Goal: Information Seeking & Learning: Learn about a topic

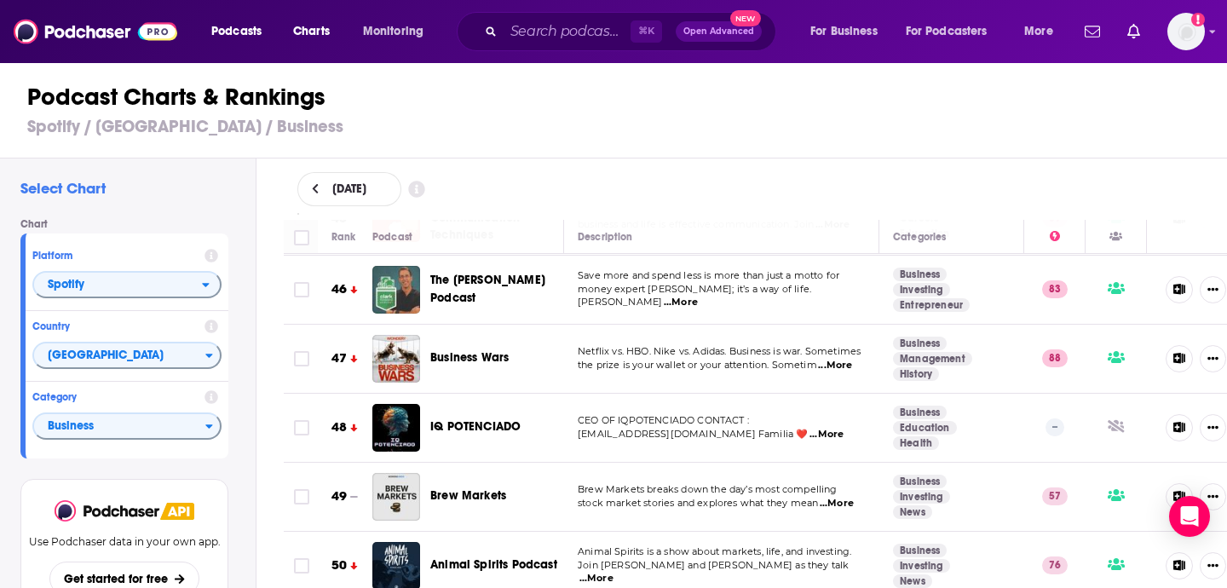
scroll to position [3, 0]
click at [470, 120] on h3 "Spotify / [GEOGRAPHIC_DATA] / Business" at bounding box center [620, 126] width 1187 height 21
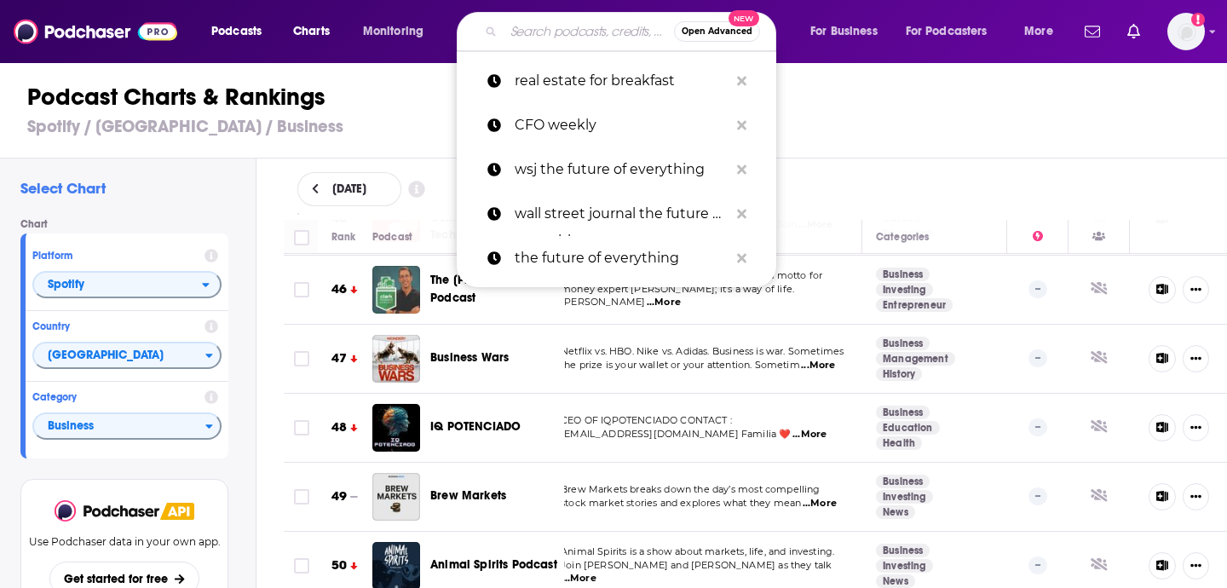
click at [559, 31] on input "Search podcasts, credits, & more..." at bounding box center [589, 31] width 170 height 27
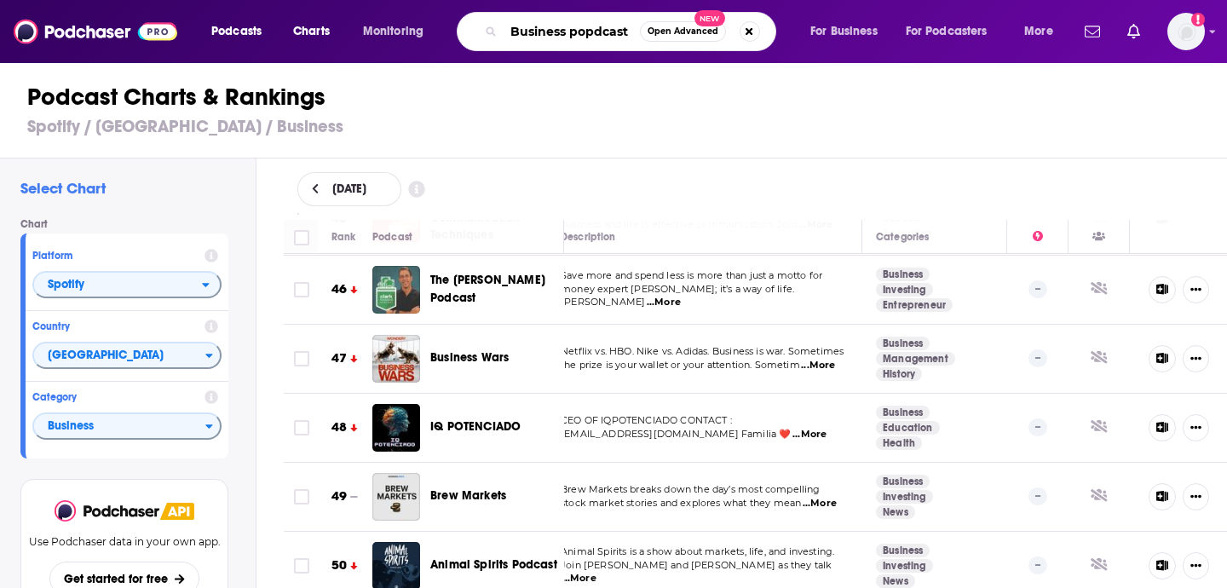
scroll to position [0, 0]
type input "Busines, entrepreneurship"
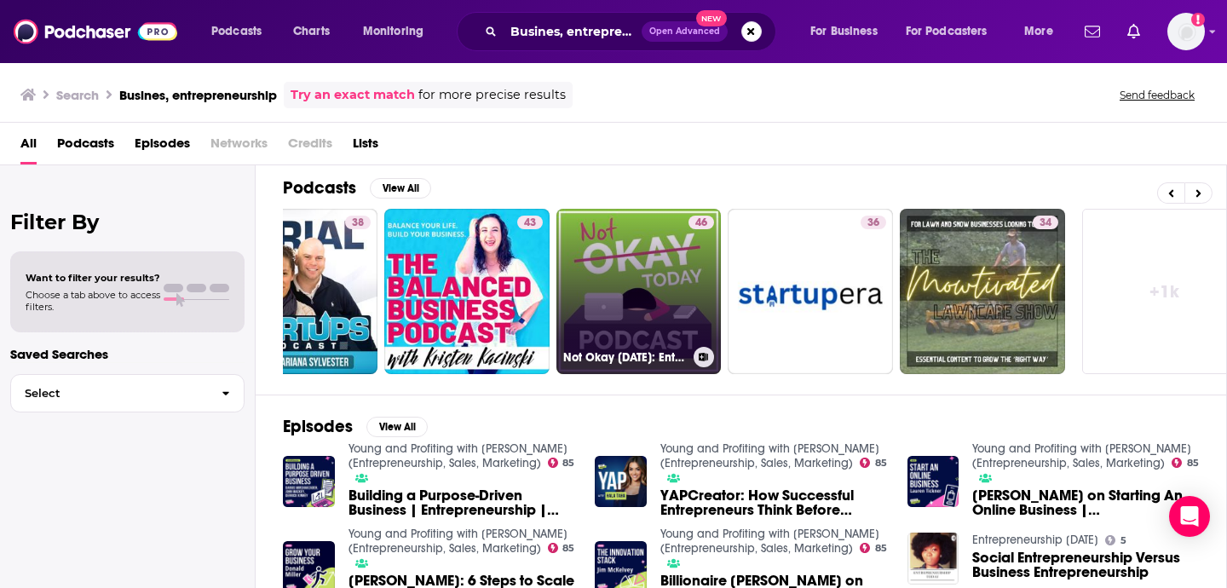
scroll to position [0, 621]
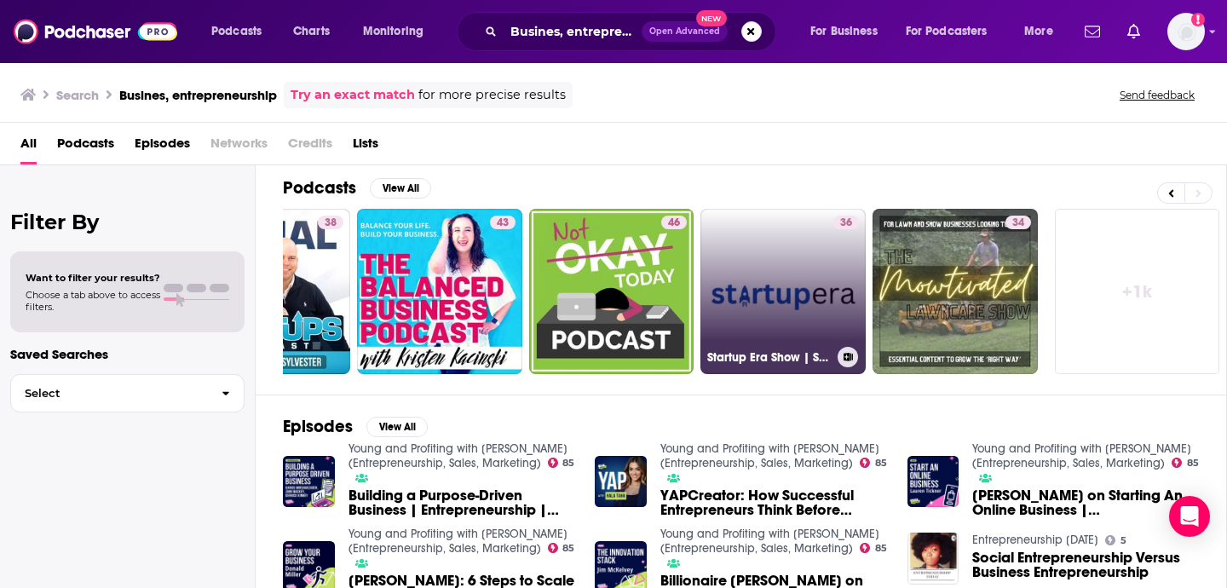
click at [809, 304] on link "36 Startup Era Show | Startup Business, Entrepreneurship & Digital Marketing" at bounding box center [782, 291] width 165 height 165
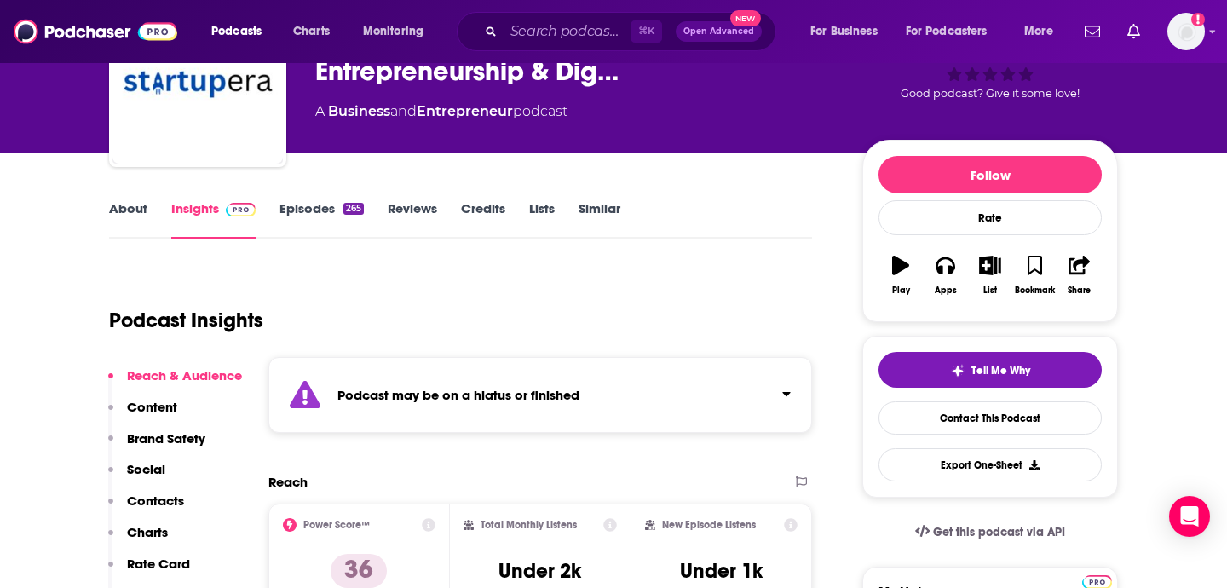
scroll to position [117, 0]
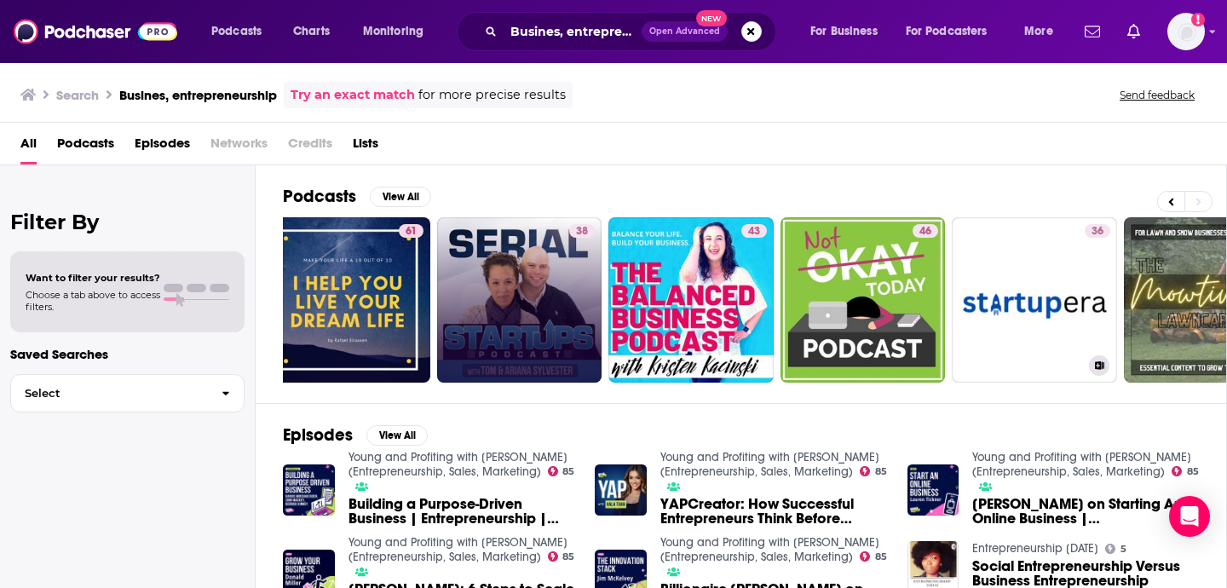
scroll to position [0, 621]
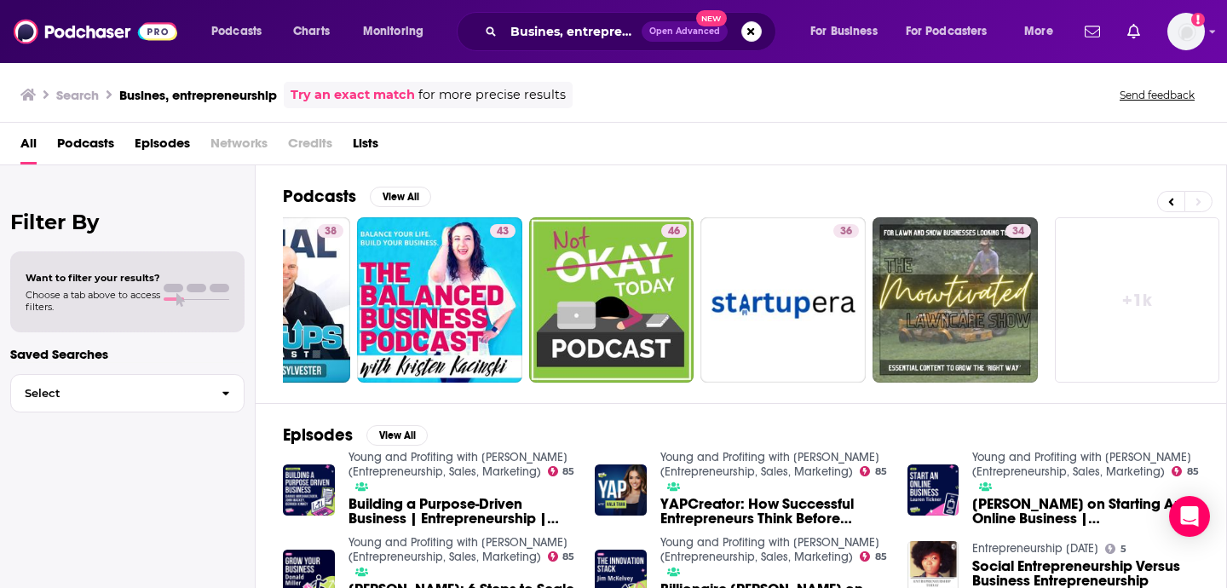
click at [97, 152] on span "Podcasts" at bounding box center [85, 147] width 57 height 35
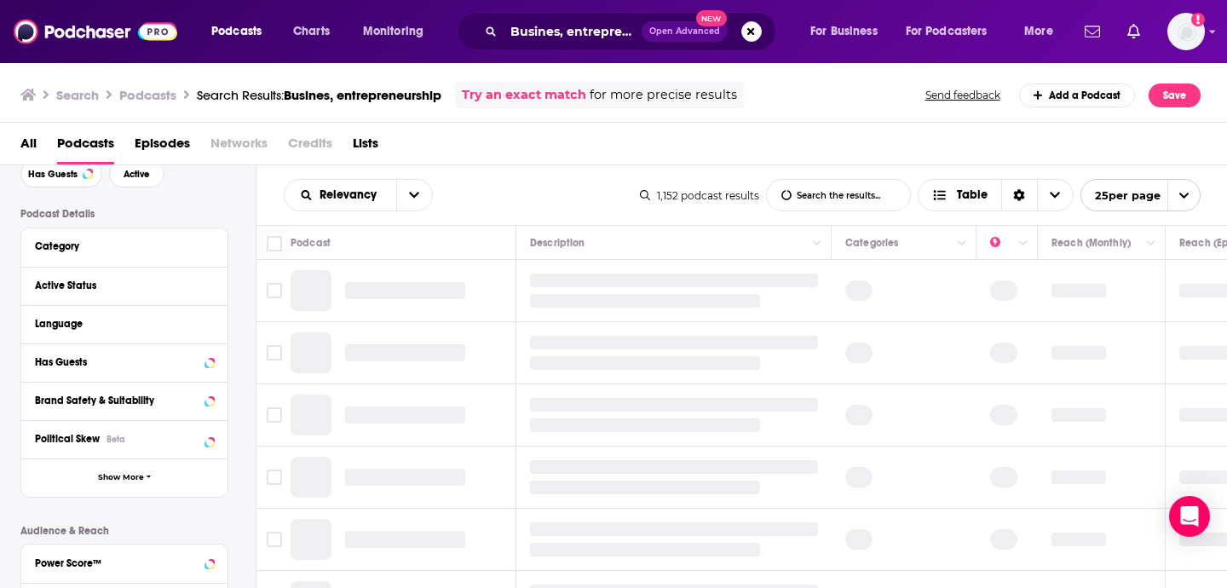
scroll to position [170, 0]
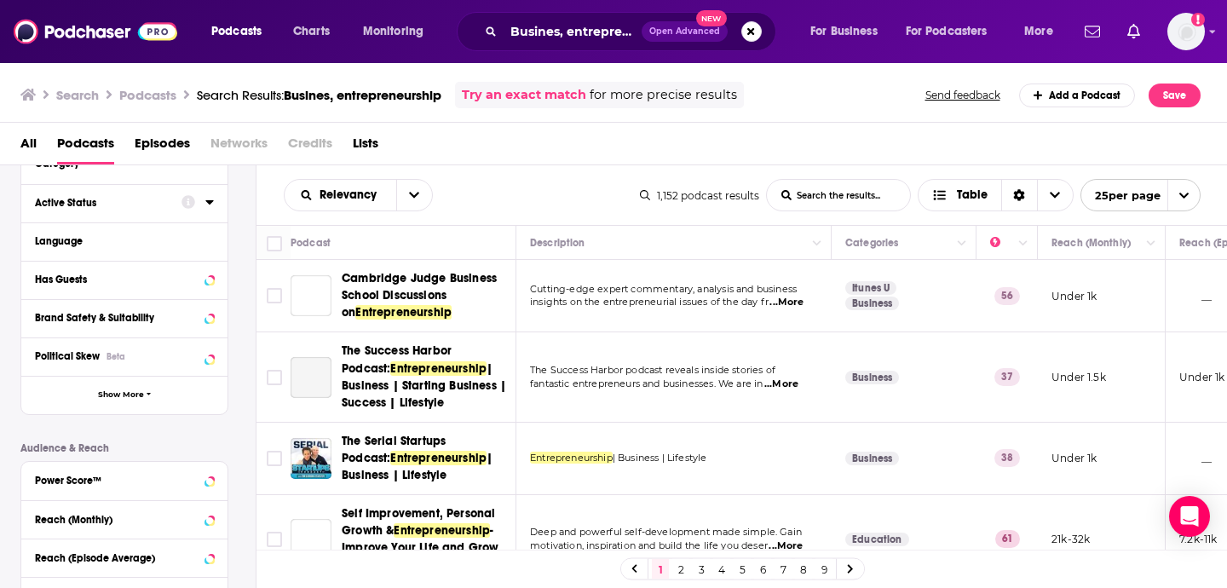
click at [101, 204] on div "Active Status" at bounding box center [102, 203] width 135 height 12
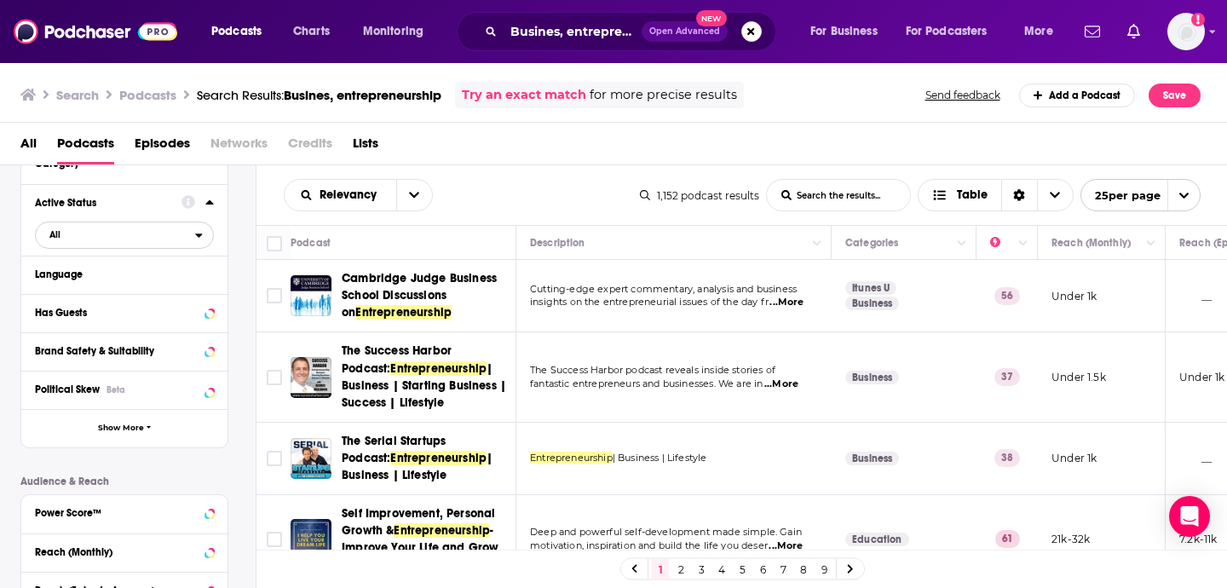
click at [142, 233] on span "All" at bounding box center [115, 234] width 159 height 22
click at [141, 288] on span "206" at bounding box center [172, 290] width 80 height 9
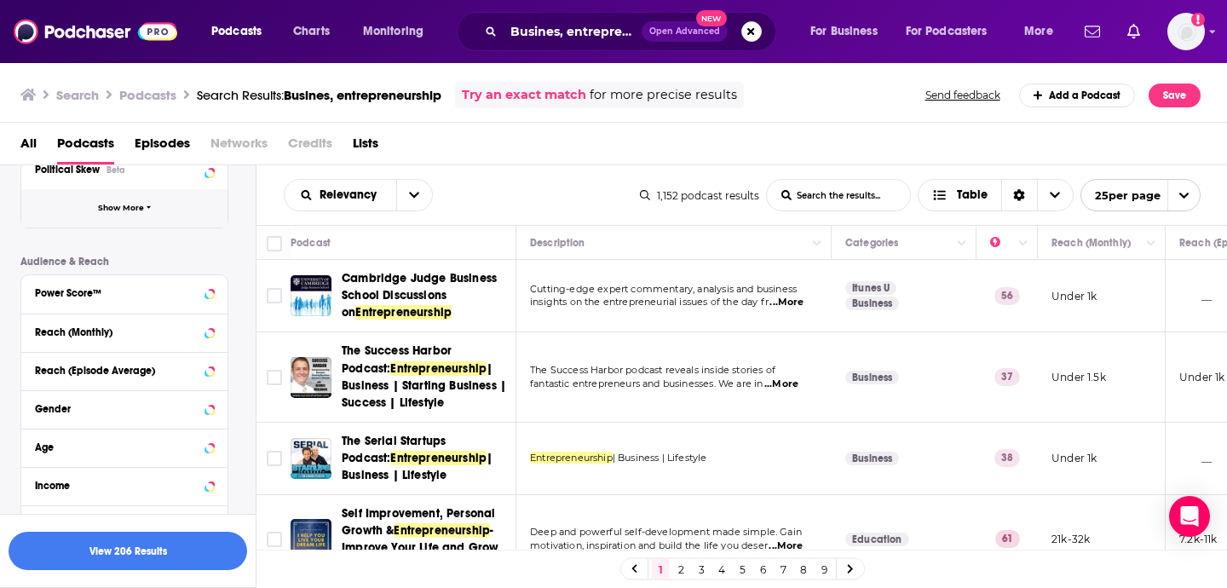
scroll to position [385, 0]
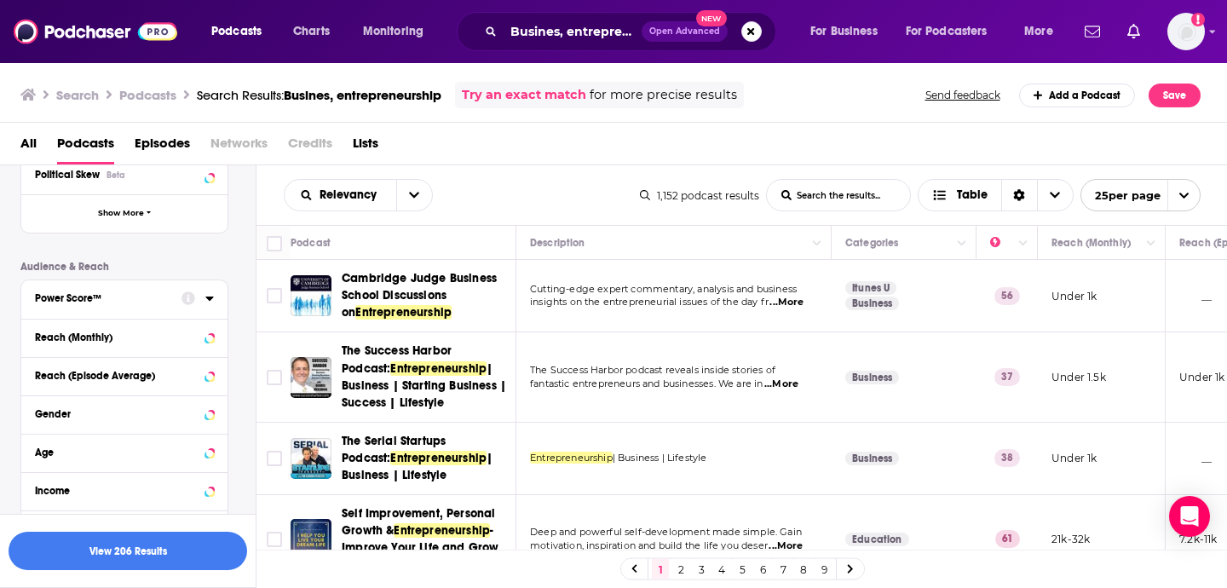
click at [184, 308] on div at bounding box center [197, 297] width 32 height 21
click at [212, 301] on icon at bounding box center [209, 298] width 9 height 14
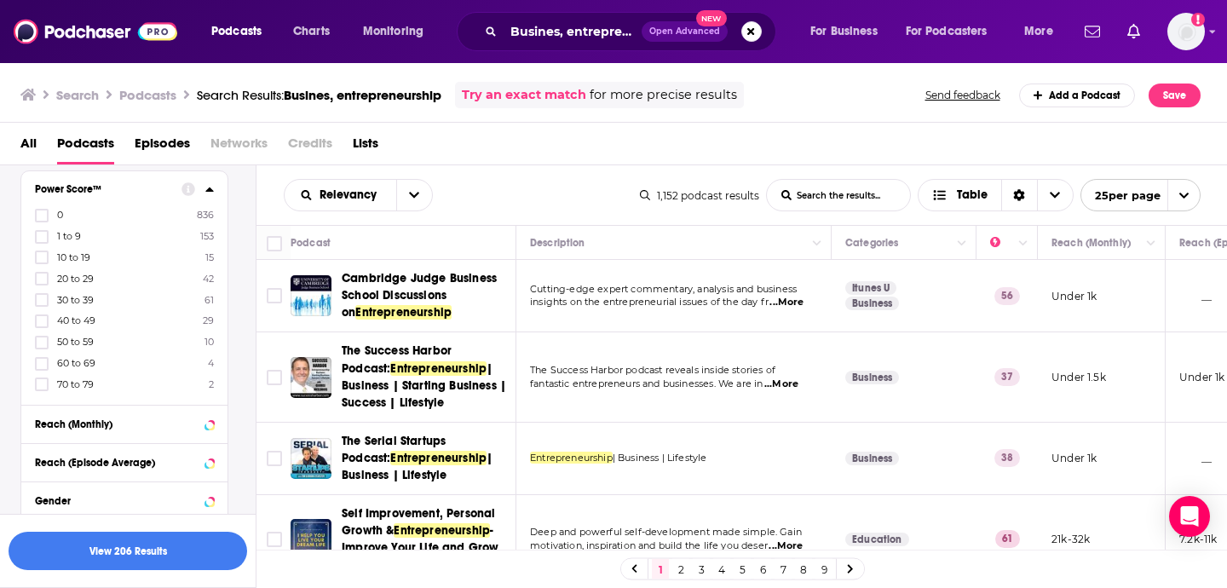
scroll to position [492, 0]
click at [45, 222] on icon at bounding box center [42, 217] width 10 height 10
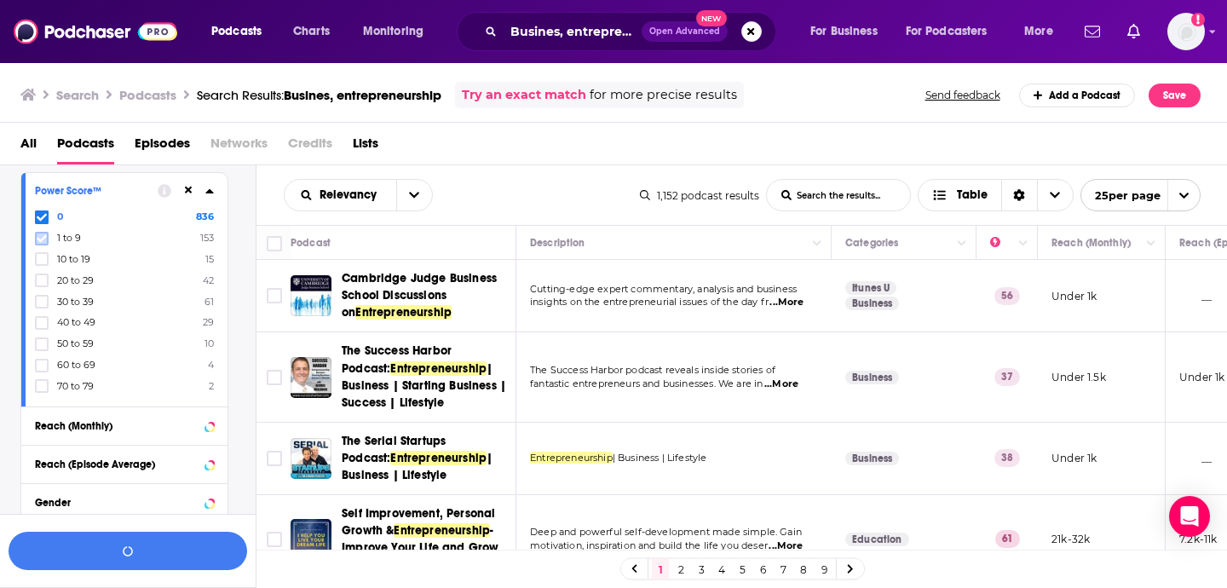
click at [42, 238] on icon at bounding box center [42, 238] width 10 height 10
click at [40, 257] on icon at bounding box center [42, 259] width 10 height 10
click at [39, 281] on icon at bounding box center [42, 280] width 10 height 10
click at [40, 302] on icon at bounding box center [42, 302] width 10 height 10
click at [170, 560] on button "View 176 Results" at bounding box center [128, 551] width 239 height 38
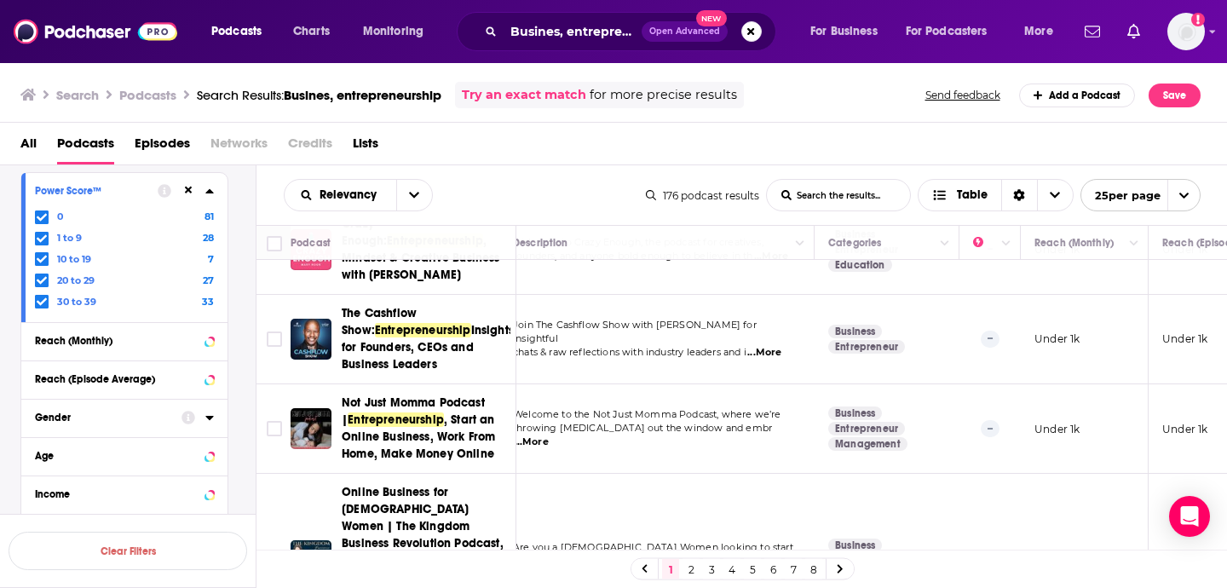
scroll to position [825, 0]
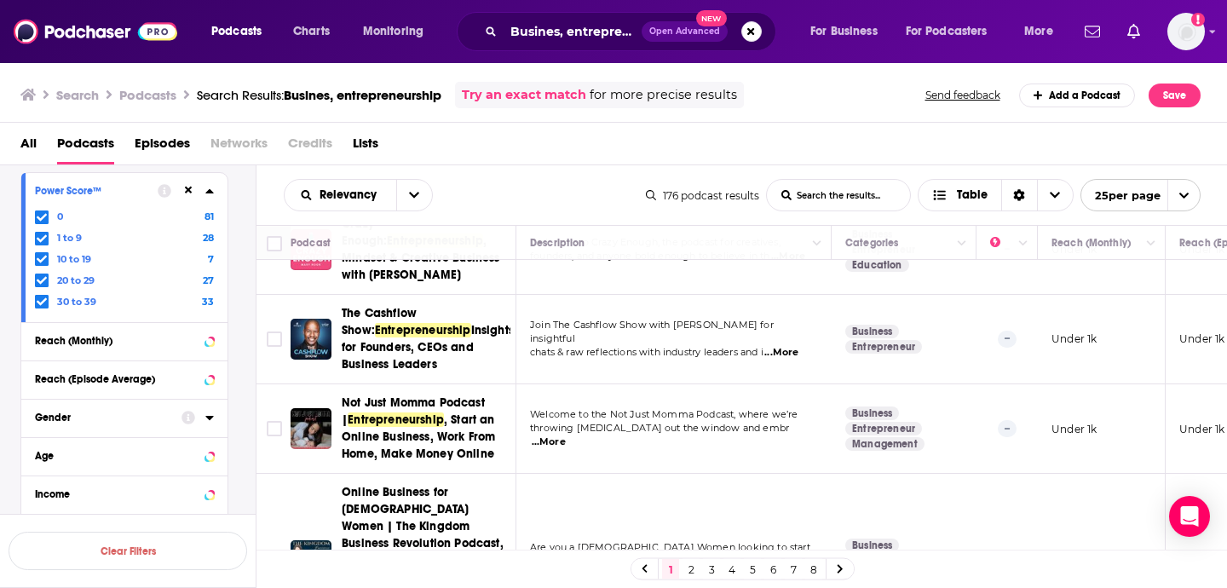
click at [784, 346] on span "...More" at bounding box center [781, 353] width 34 height 14
click at [927, 369] on td "Business Entrepreneur" at bounding box center [904, 339] width 145 height 89
click at [784, 346] on span "...More" at bounding box center [781, 353] width 34 height 14
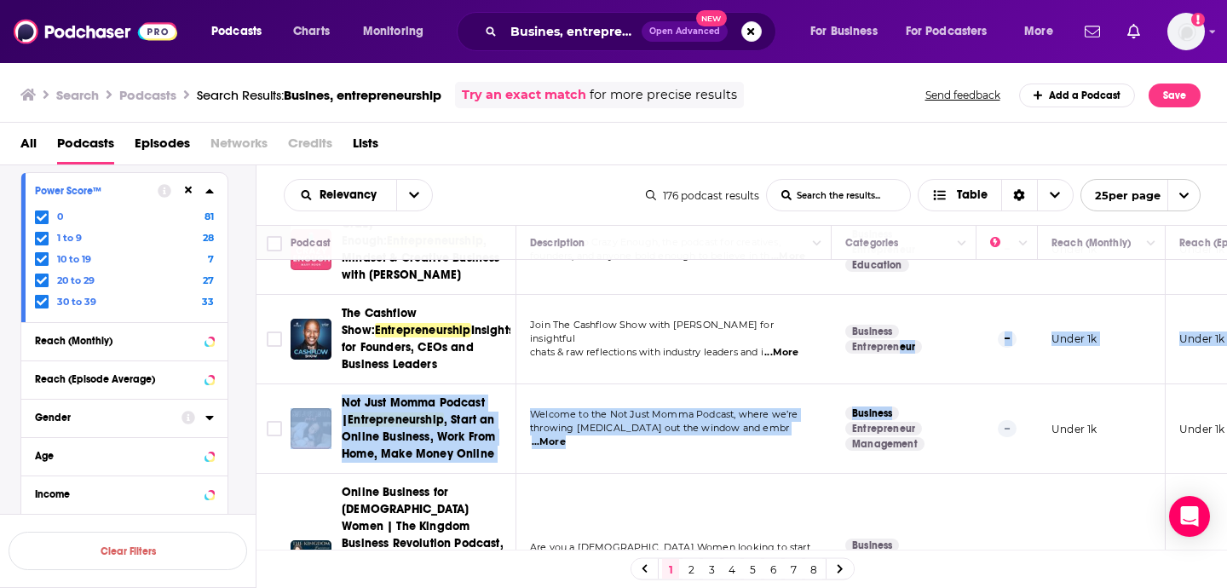
drag, startPoint x: 956, startPoint y: 409, endPoint x: 896, endPoint y: 341, distance: 91.1
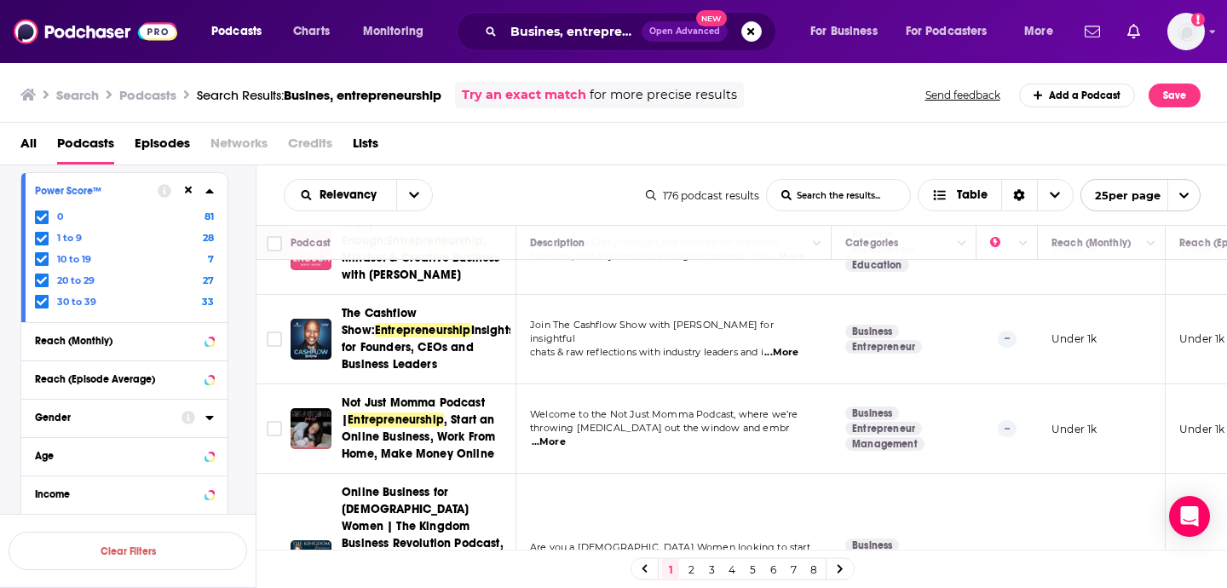
click at [790, 346] on span "...More" at bounding box center [781, 353] width 34 height 14
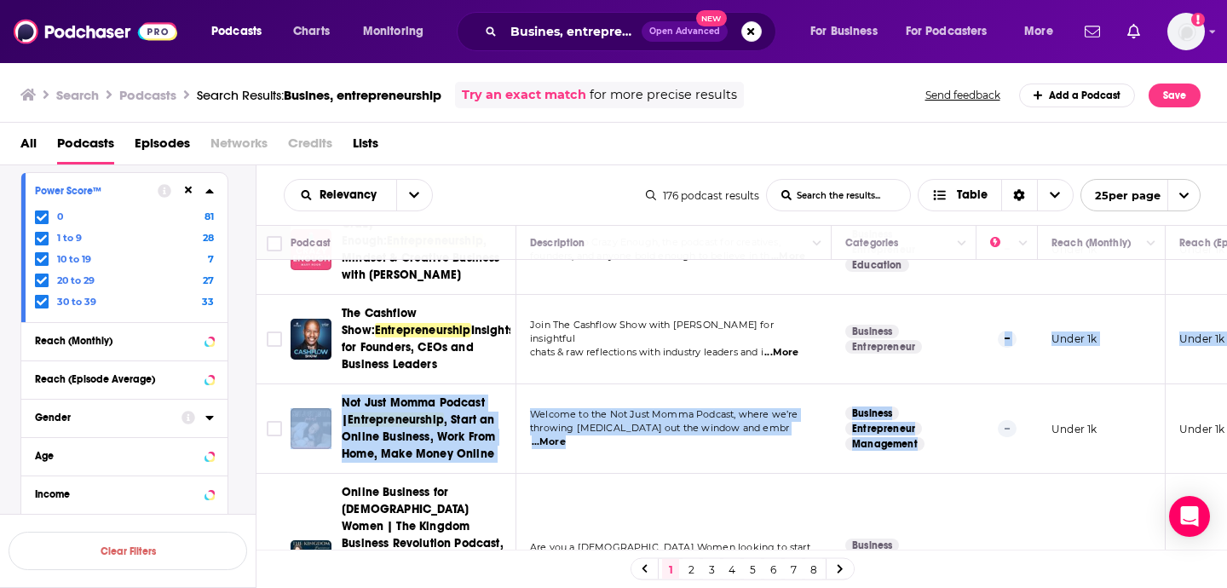
drag, startPoint x: 999, startPoint y: 389, endPoint x: 855, endPoint y: 374, distance: 144.0
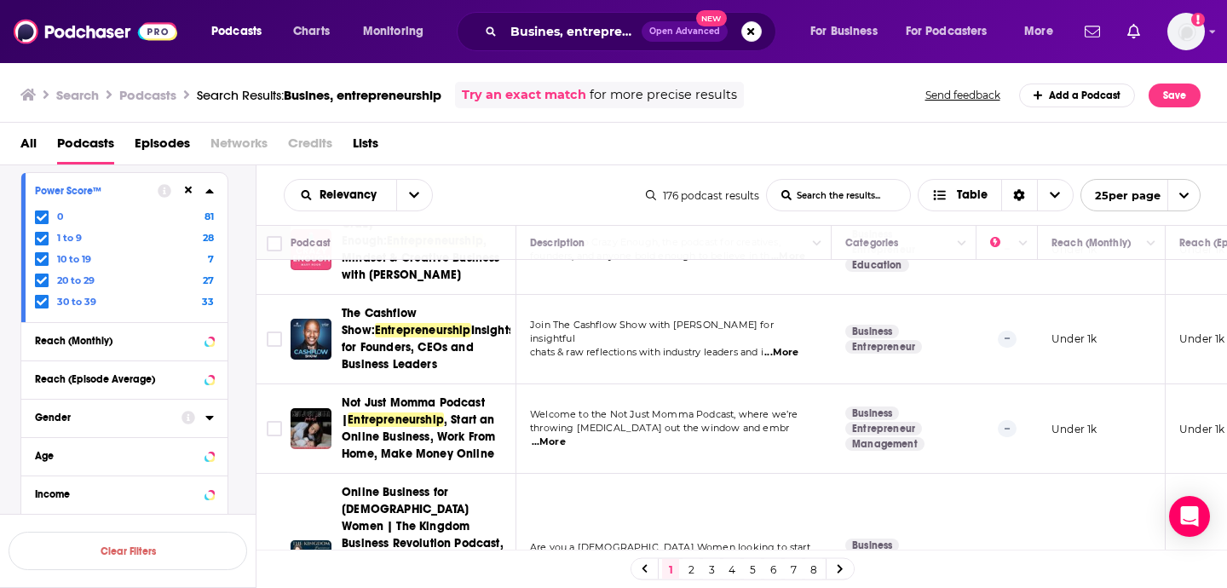
click at [774, 335] on span "Join The Cashflow Show with [PERSON_NAME] for insightful" at bounding box center [652, 332] width 244 height 26
click at [798, 346] on span "...More" at bounding box center [781, 353] width 34 height 14
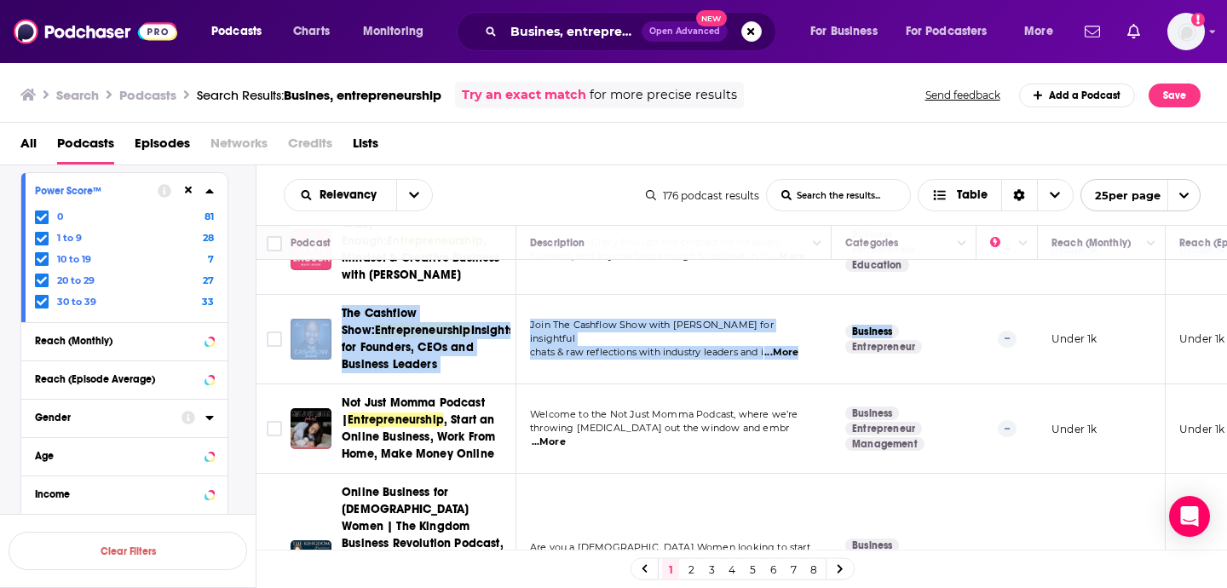
drag, startPoint x: 844, startPoint y: 279, endPoint x: 898, endPoint y: 329, distance: 73.0
click at [692, 330] on span "Join The Cashflow Show with [PERSON_NAME] for insightful" at bounding box center [652, 332] width 244 height 26
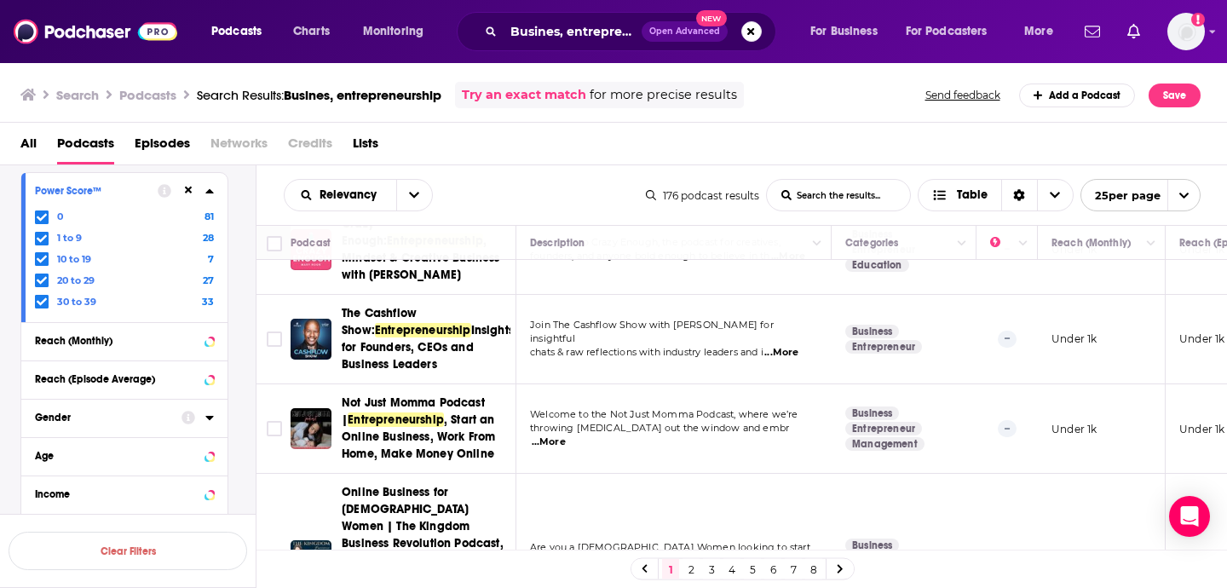
click at [682, 346] on span "chats & raw reflections with industry leaders and i" at bounding box center [646, 352] width 233 height 12
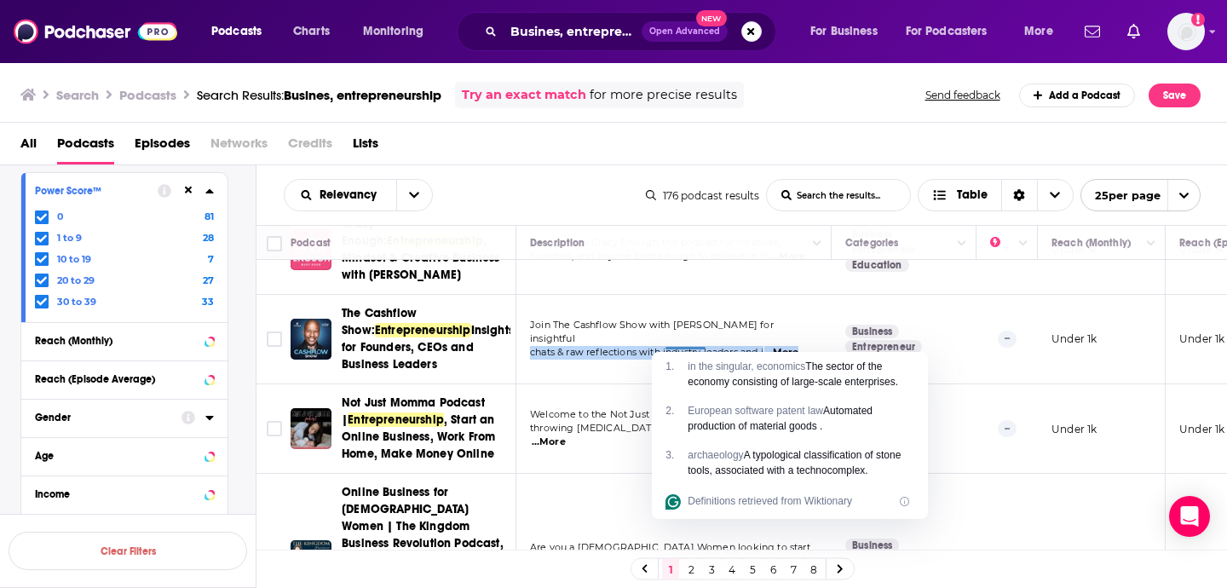
click at [782, 346] on span "...More" at bounding box center [781, 353] width 34 height 14
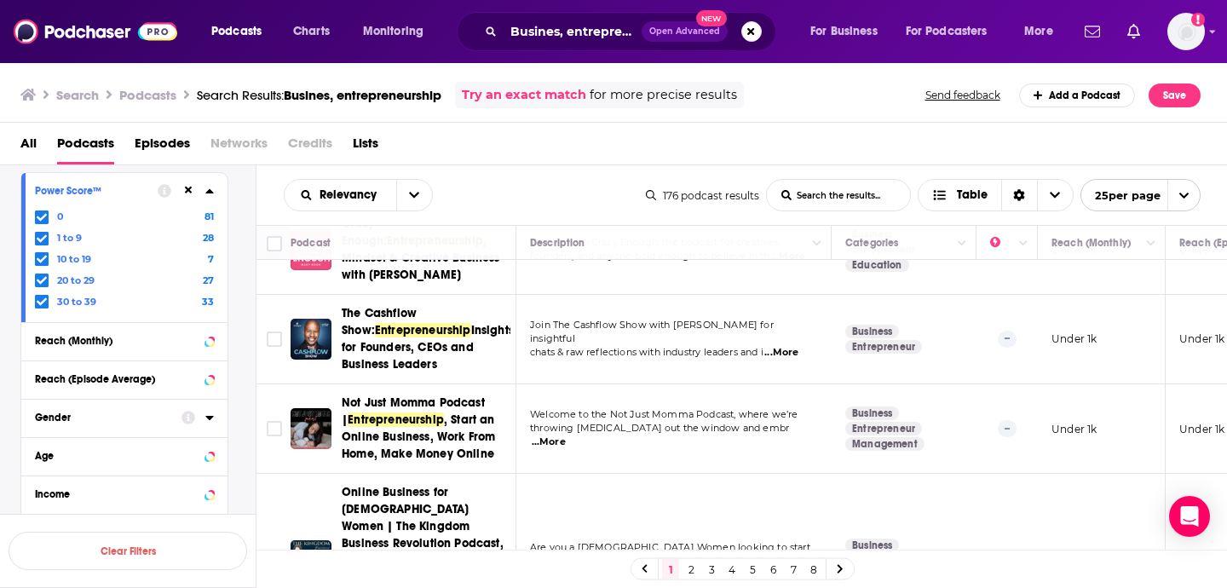
drag, startPoint x: 936, startPoint y: 330, endPoint x: 856, endPoint y: 288, distance: 89.6
click at [811, 242] on button "Column Actions" at bounding box center [817, 243] width 20 height 20
click at [877, 299] on div "Show all columns" at bounding box center [877, 301] width 113 height 17
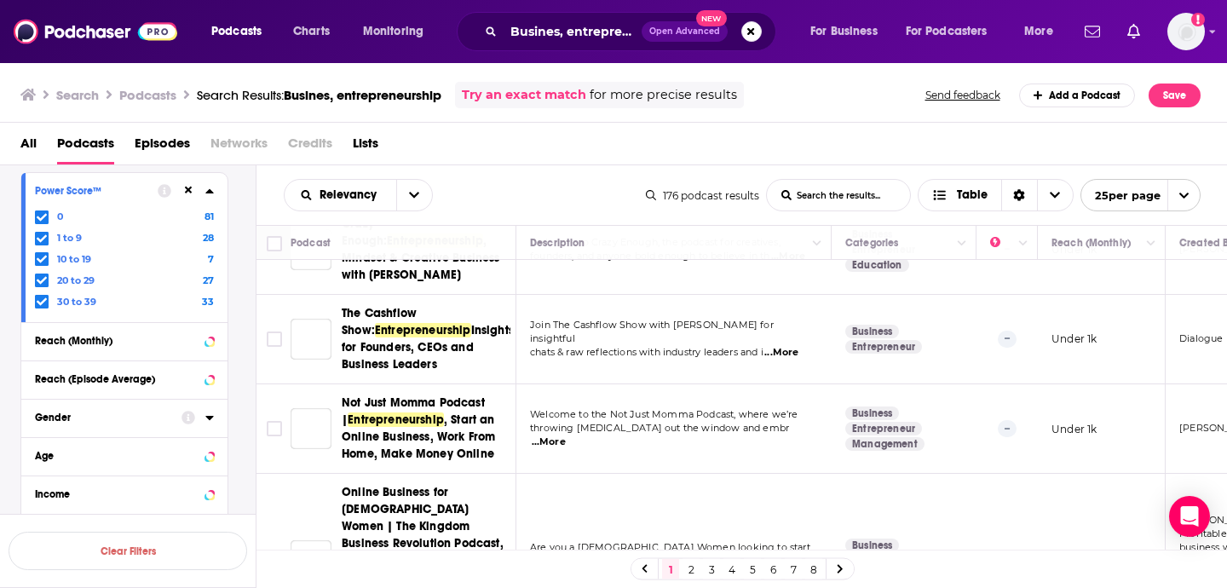
scroll to position [798, 0]
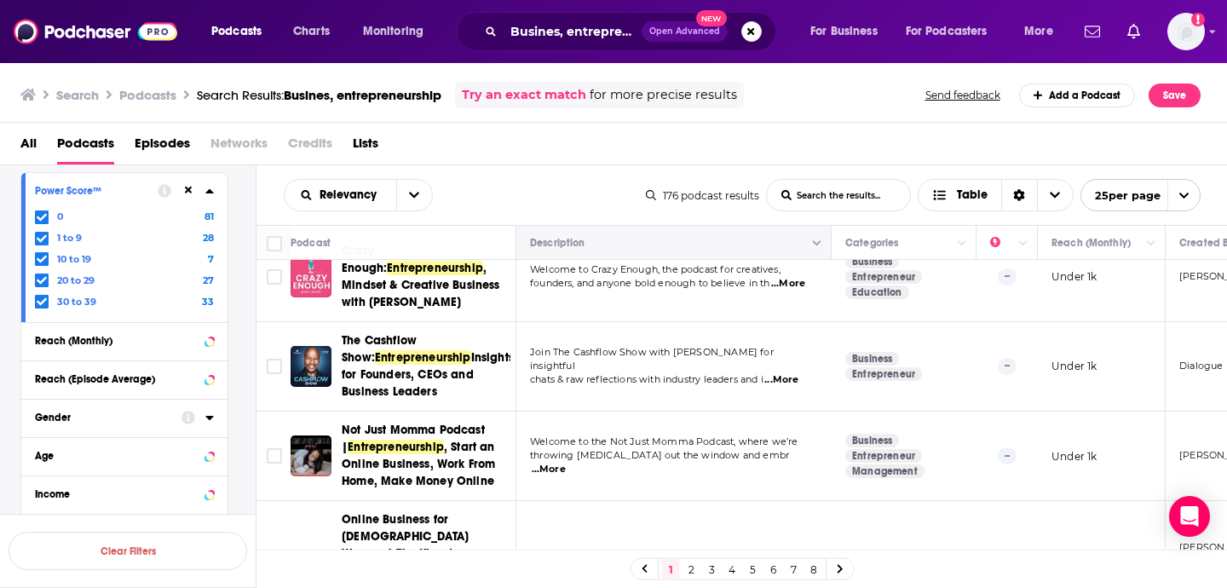
click at [818, 245] on icon "Column Actions" at bounding box center [817, 243] width 9 height 5
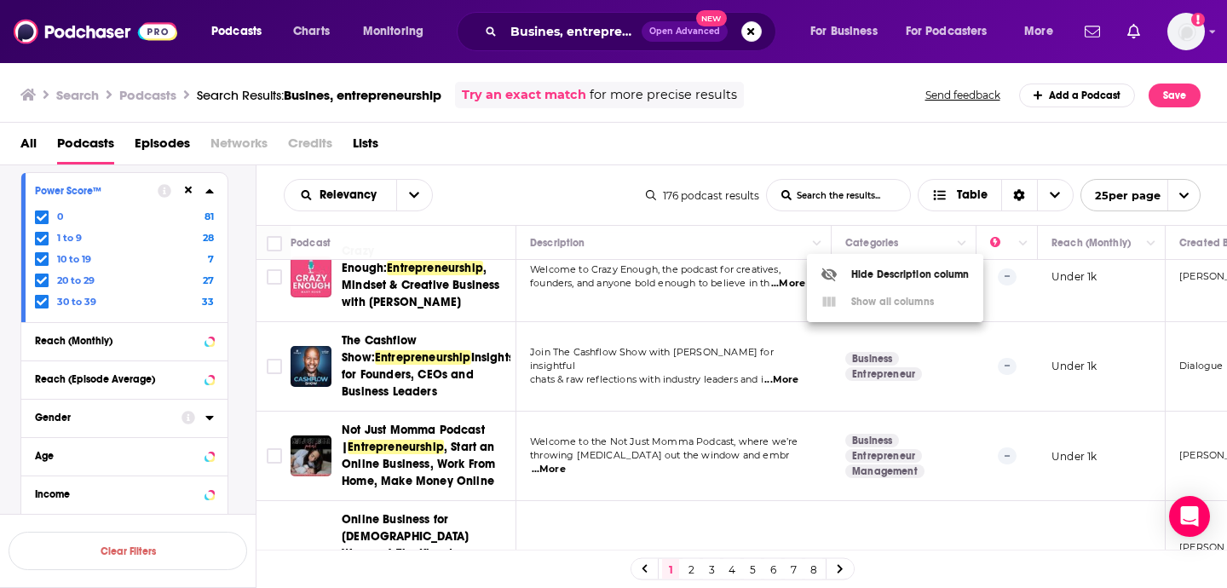
click at [762, 396] on div at bounding box center [613, 294] width 1227 height 588
click at [792, 373] on span "...More" at bounding box center [781, 380] width 34 height 14
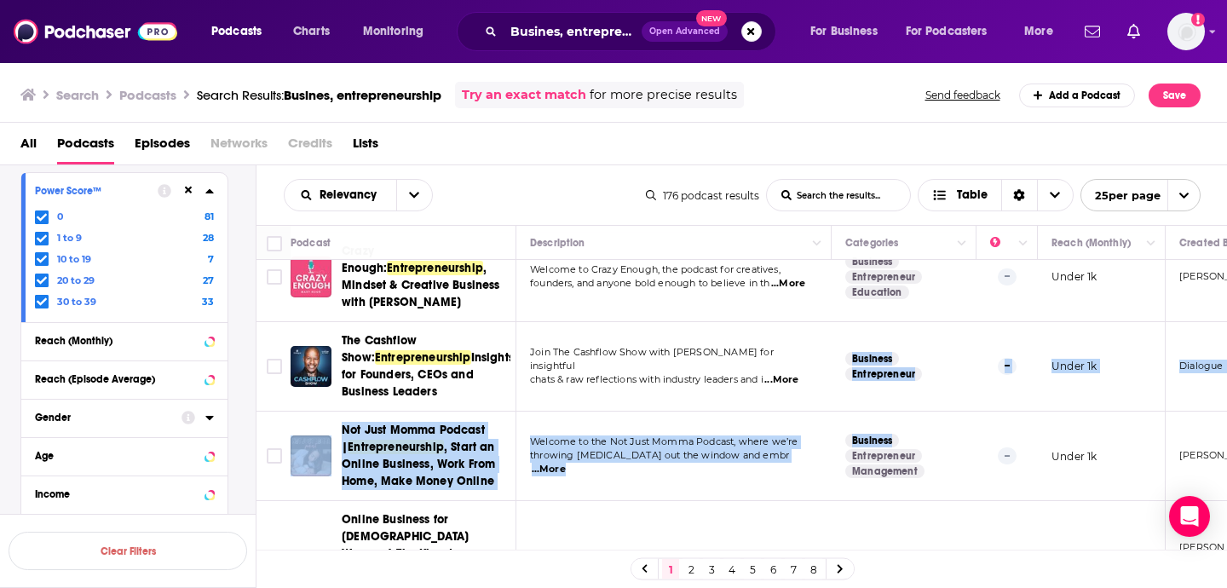
drag, startPoint x: 955, startPoint y: 435, endPoint x: 848, endPoint y: 357, distance: 132.4
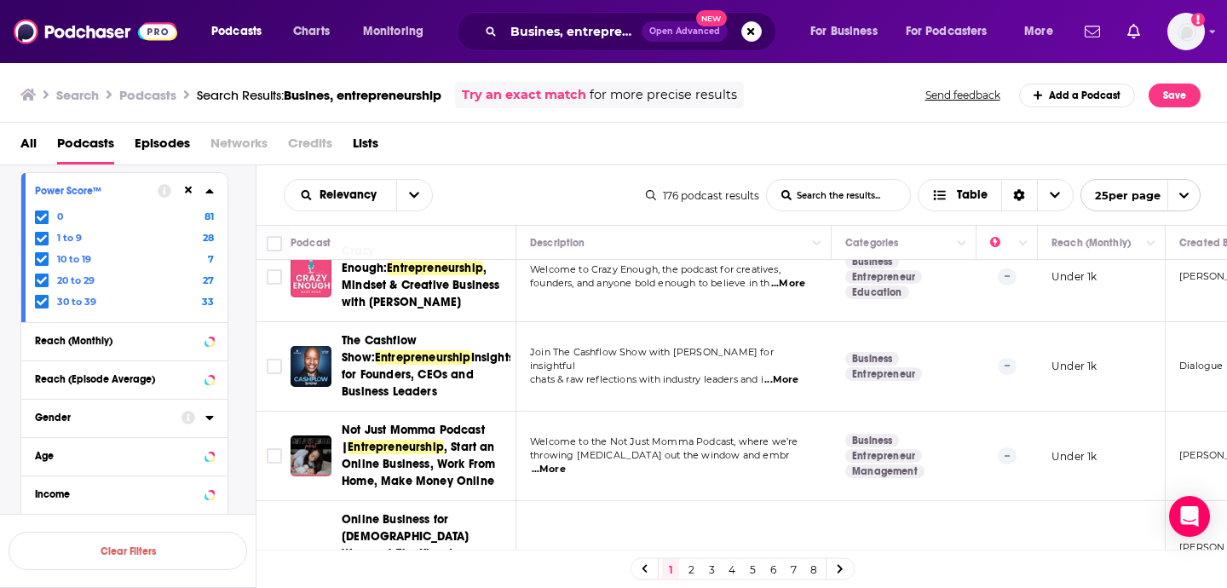
click at [743, 352] on span "Join The Cashflow Show with [PERSON_NAME] for insightful" at bounding box center [652, 359] width 244 height 26
click at [416, 333] on span "The Cashflow Show:" at bounding box center [379, 349] width 75 height 32
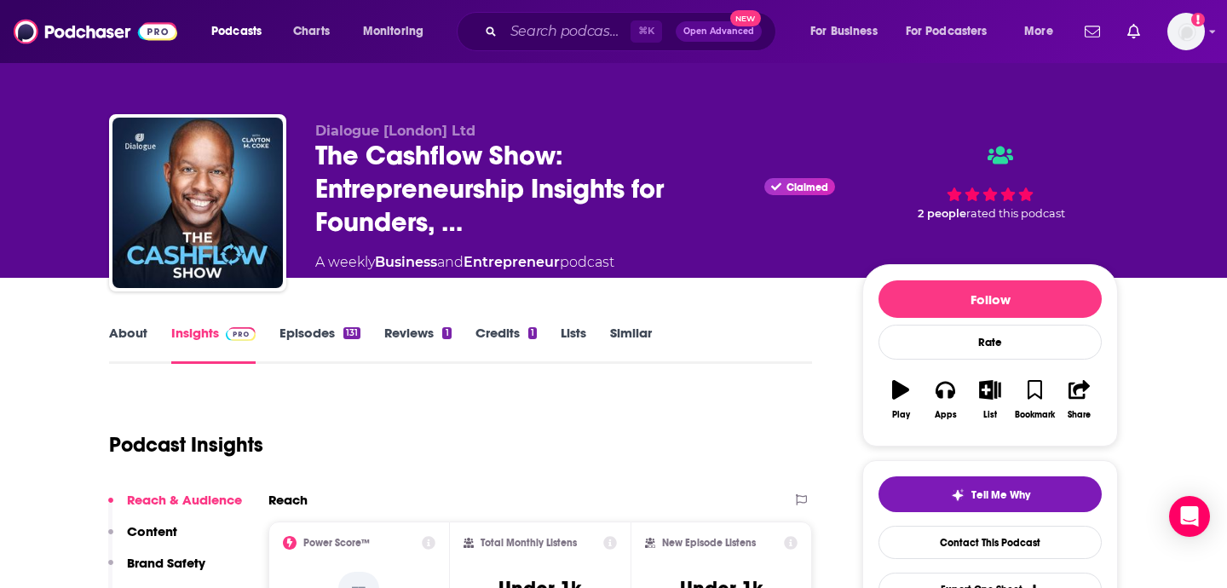
click at [124, 337] on link "About" at bounding box center [128, 344] width 38 height 39
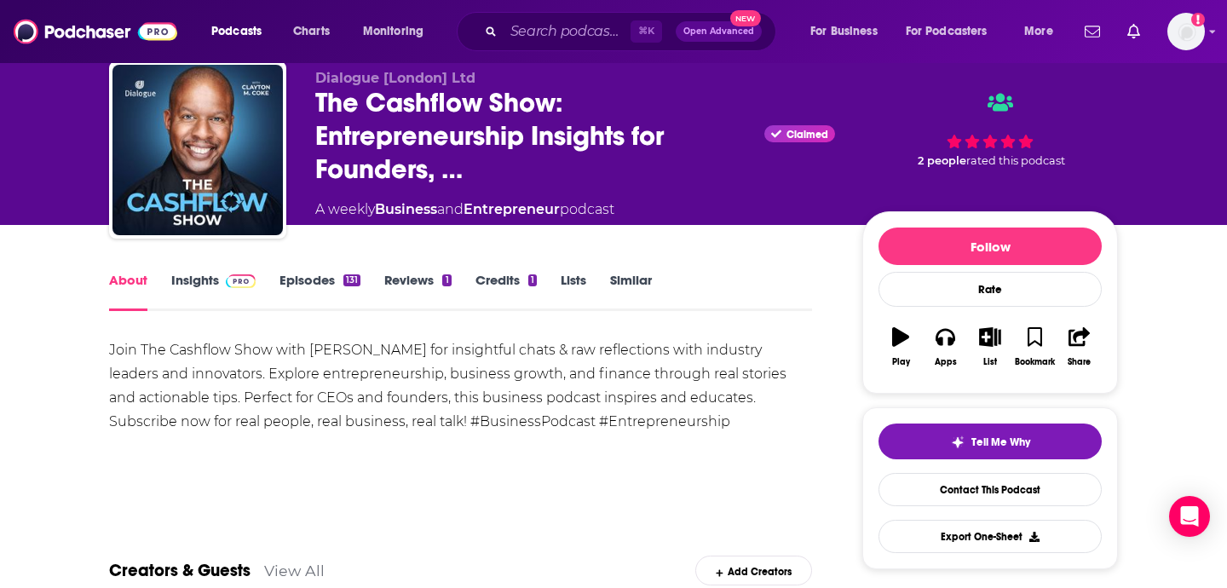
scroll to position [96, 0]
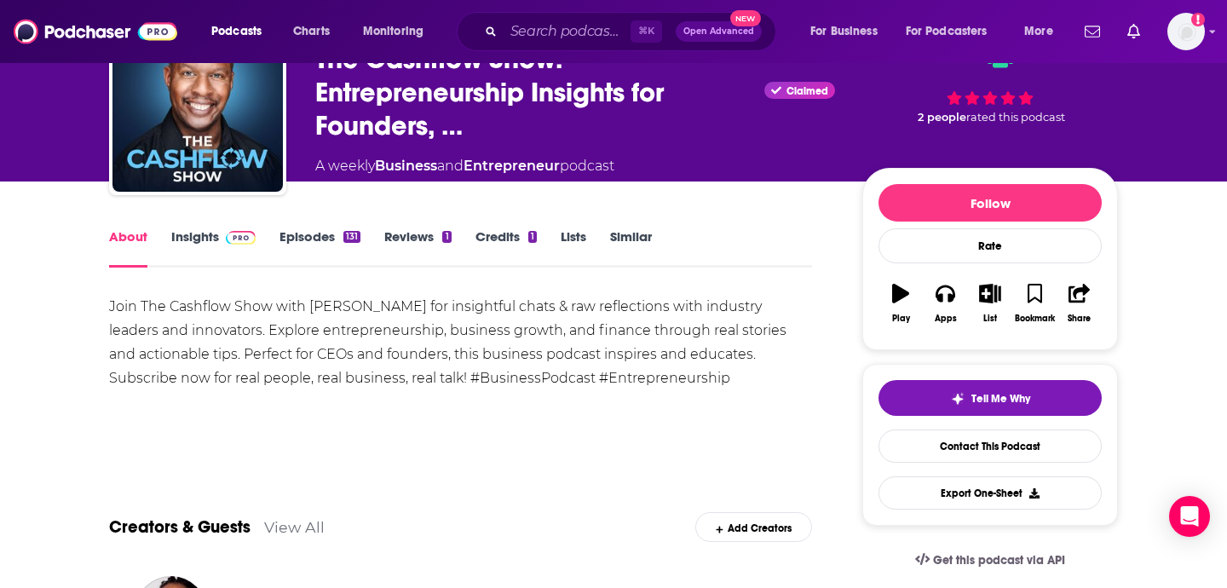
click at [421, 360] on div "Join The Cashflow Show with [PERSON_NAME] for insightful chats & raw reflection…" at bounding box center [460, 342] width 703 height 95
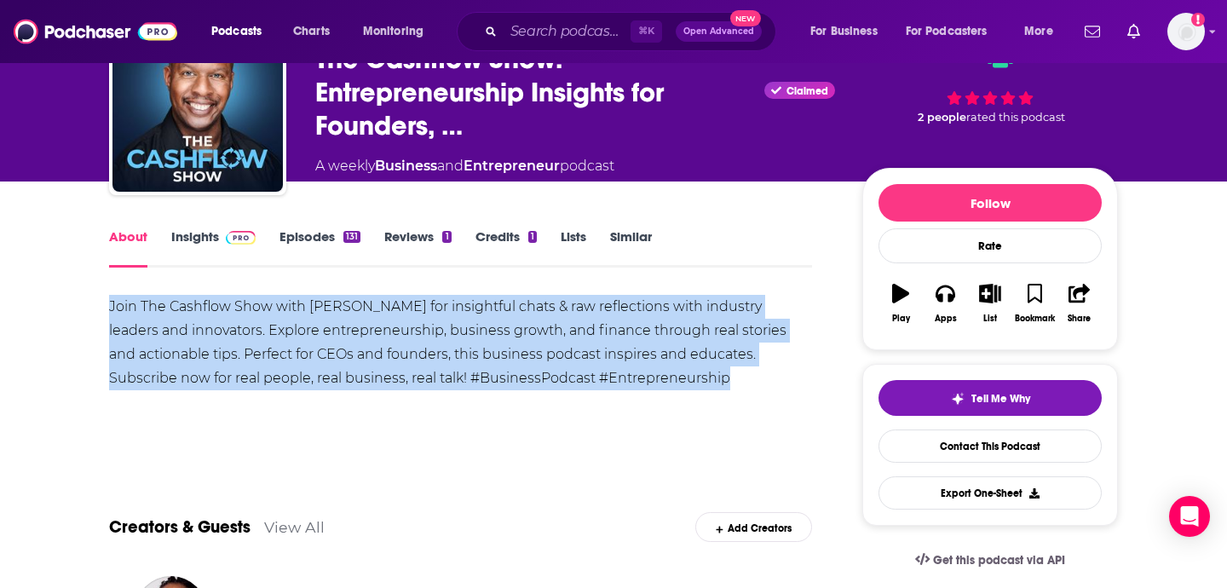
click at [421, 360] on div "Join The Cashflow Show with [PERSON_NAME] for insightful chats & raw reflection…" at bounding box center [460, 342] width 703 height 95
copy div "Join The Cashflow Show with [PERSON_NAME] for insightful chats & raw reflection…"
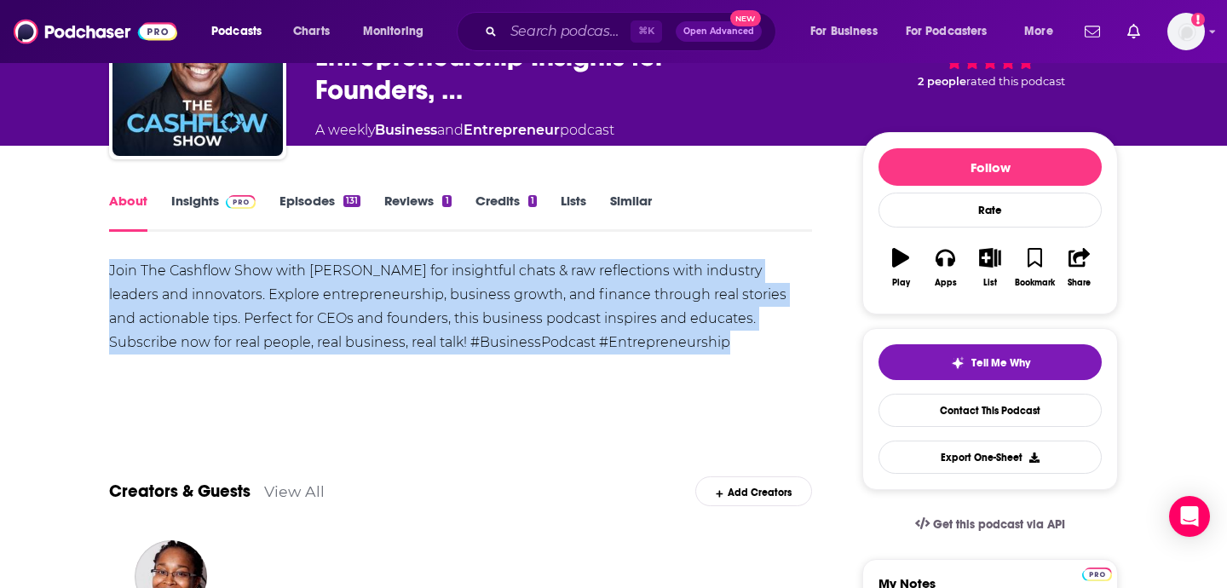
scroll to position [0, 0]
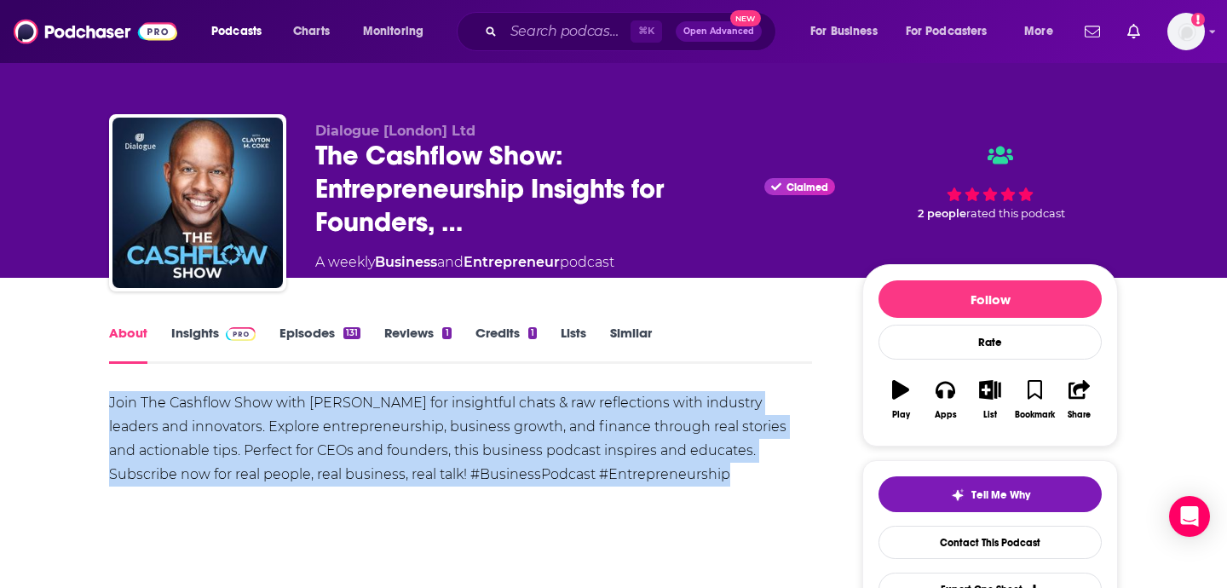
click at [227, 337] on img at bounding box center [241, 334] width 30 height 14
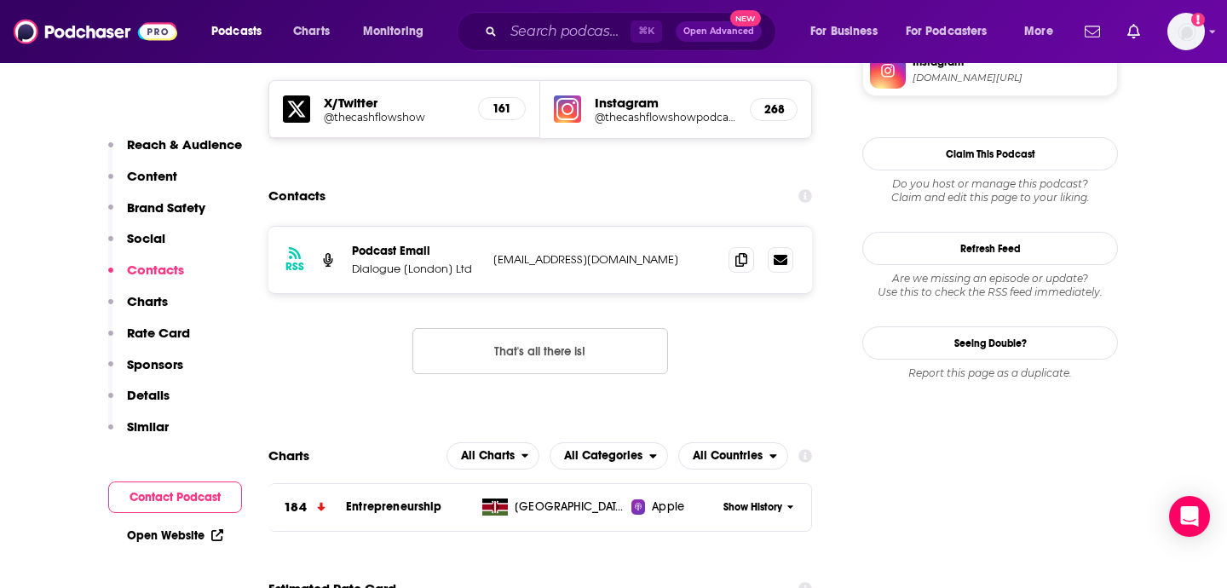
scroll to position [1709, 0]
click at [786, 252] on icon at bounding box center [781, 257] width 14 height 10
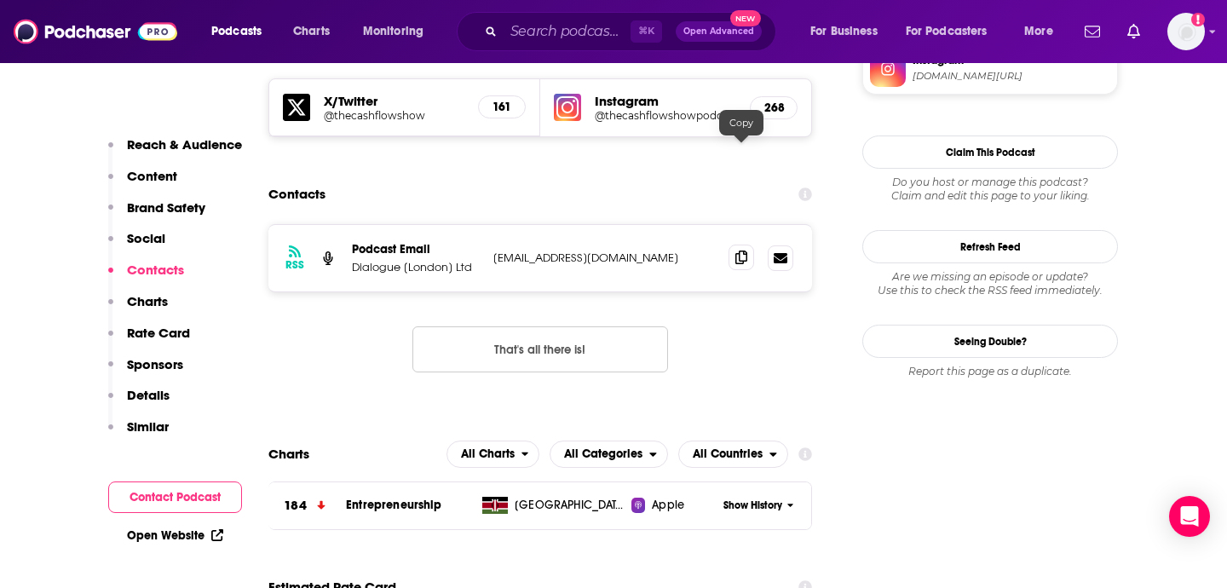
click at [742, 251] on icon at bounding box center [741, 258] width 12 height 14
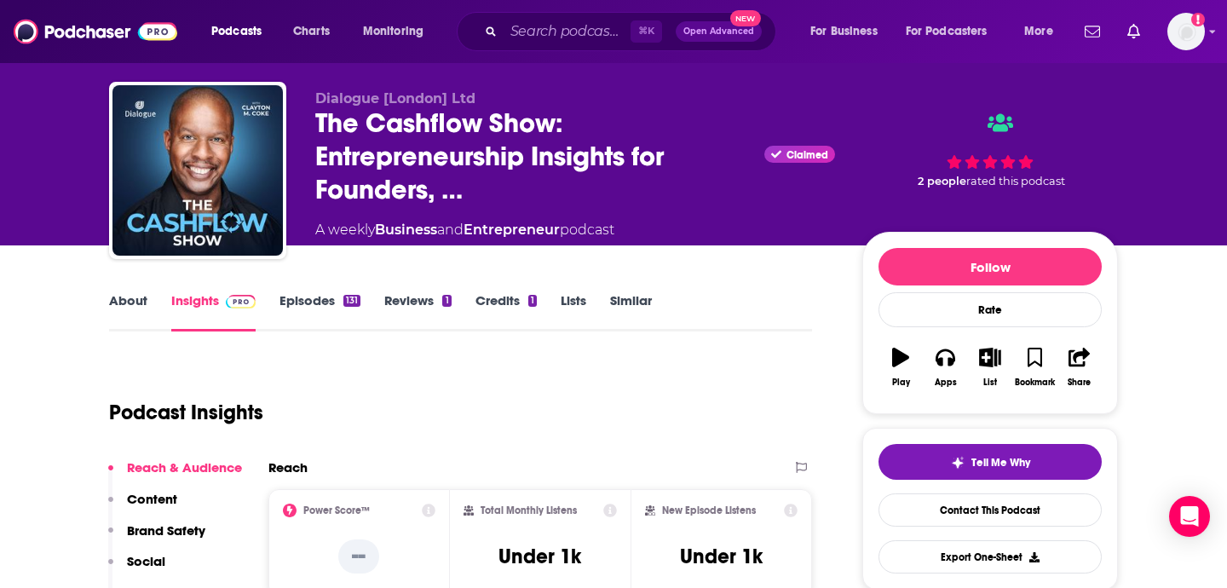
scroll to position [22, 0]
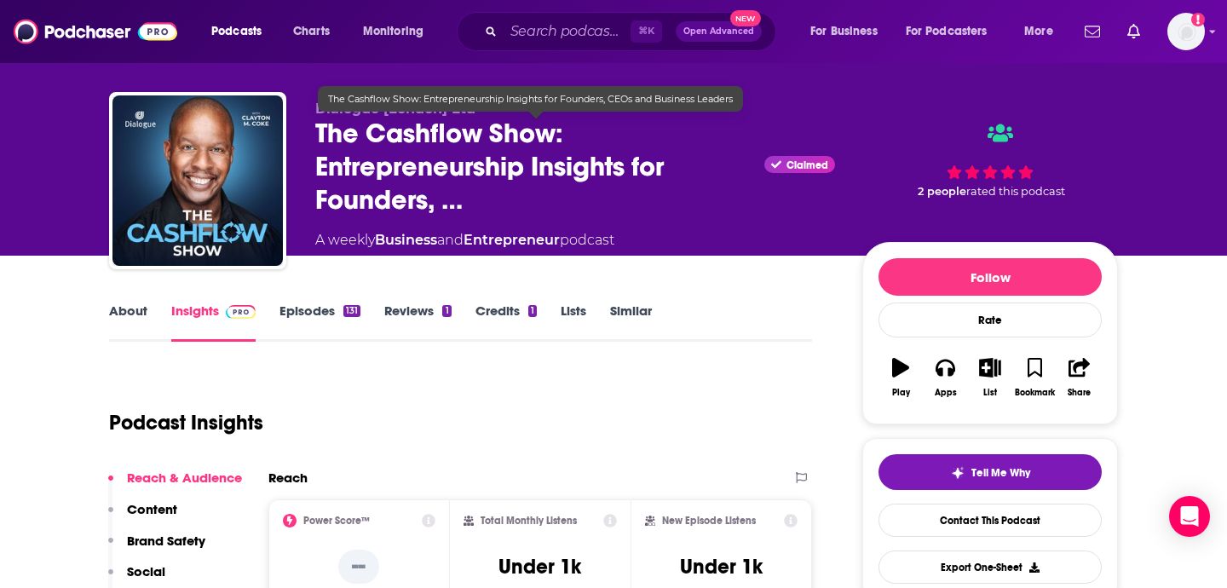
click at [438, 203] on span "The Cashflow Show: Entrepreneurship Insights for Founders, …" at bounding box center [536, 167] width 442 height 100
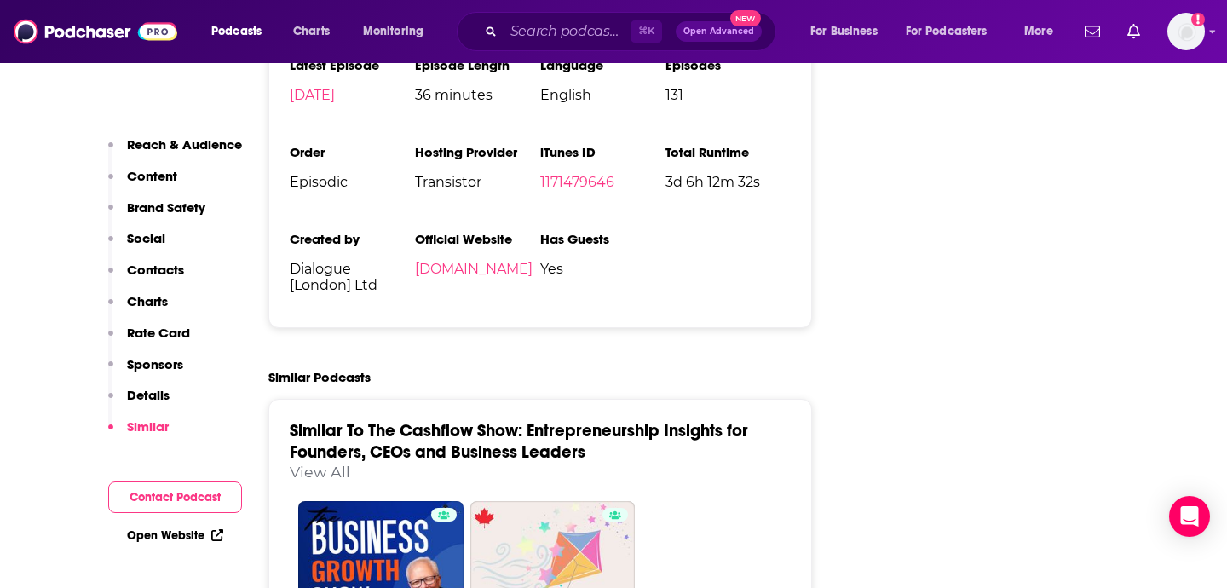
scroll to position [2812, 0]
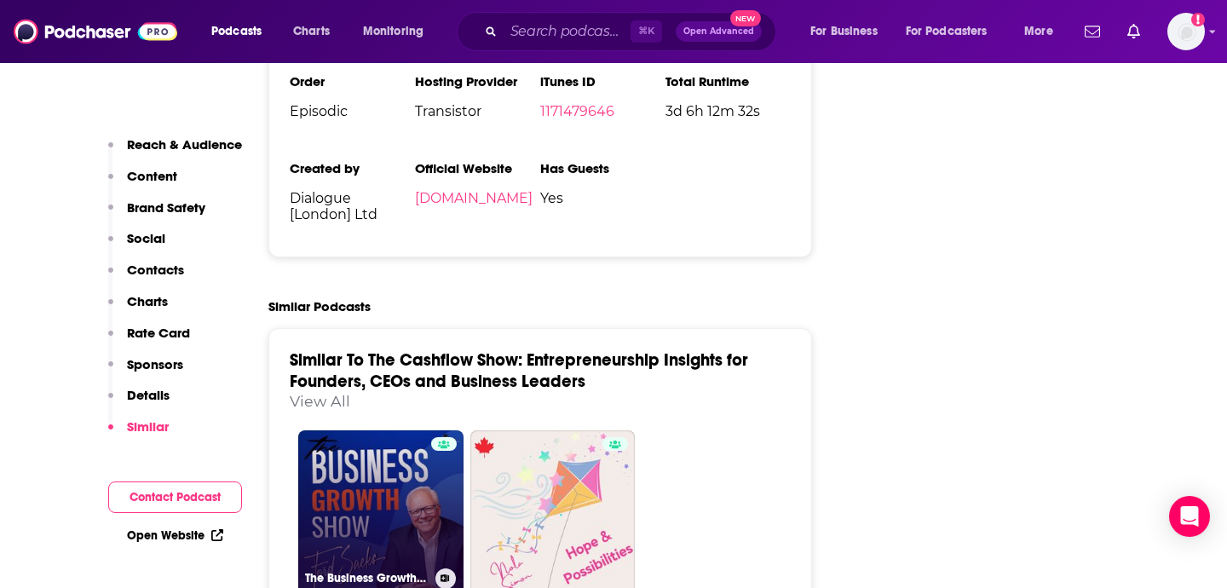
click at [422, 430] on link "The Business Growth Show" at bounding box center [380, 512] width 165 height 165
type input "[URL][DOMAIN_NAME]"
